Goal: Navigation & Orientation: Find specific page/section

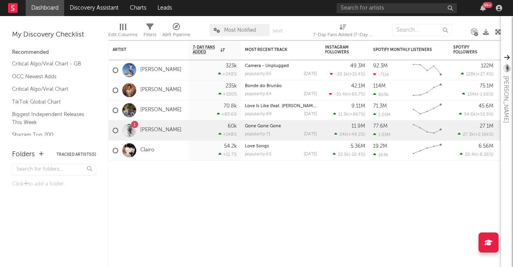
click at [497, 12] on div "99 +" at bounding box center [421, 8] width 168 height 16
click at [497, 11] on icon "button" at bounding box center [499, 8] width 6 height 6
